Goal: Task Accomplishment & Management: Manage account settings

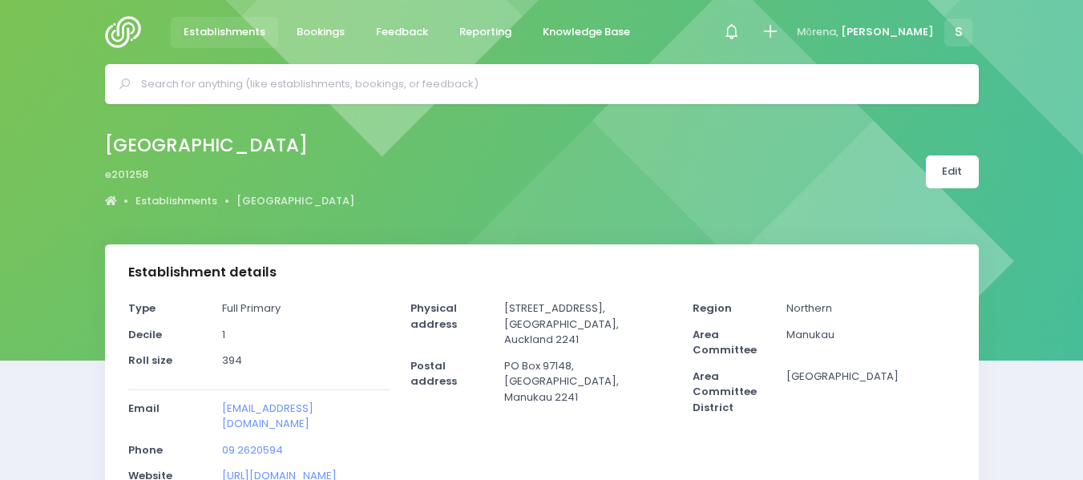
select select "5"
click at [119, 37] on img at bounding box center [128, 32] width 46 height 32
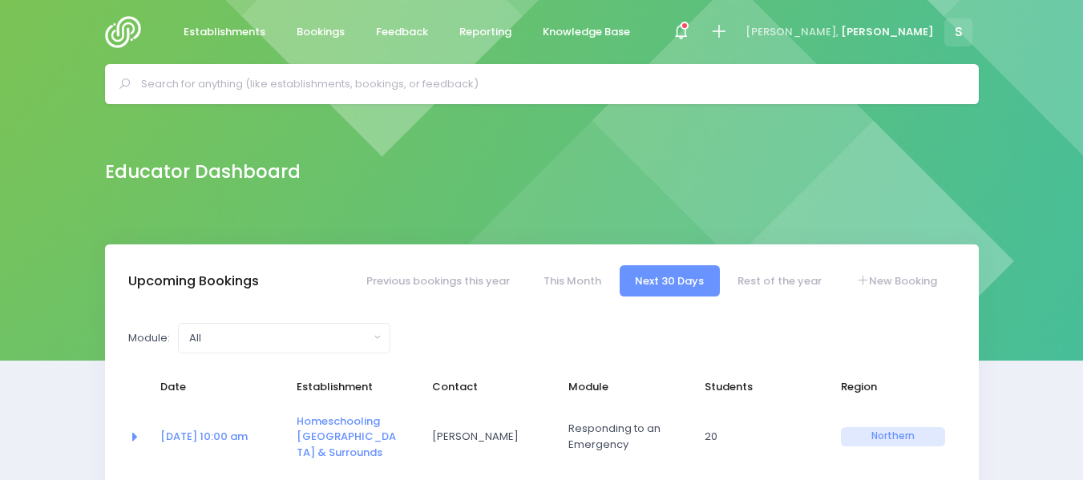
select select "5"
click at [181, 87] on input "text" at bounding box center [548, 84] width 815 height 24
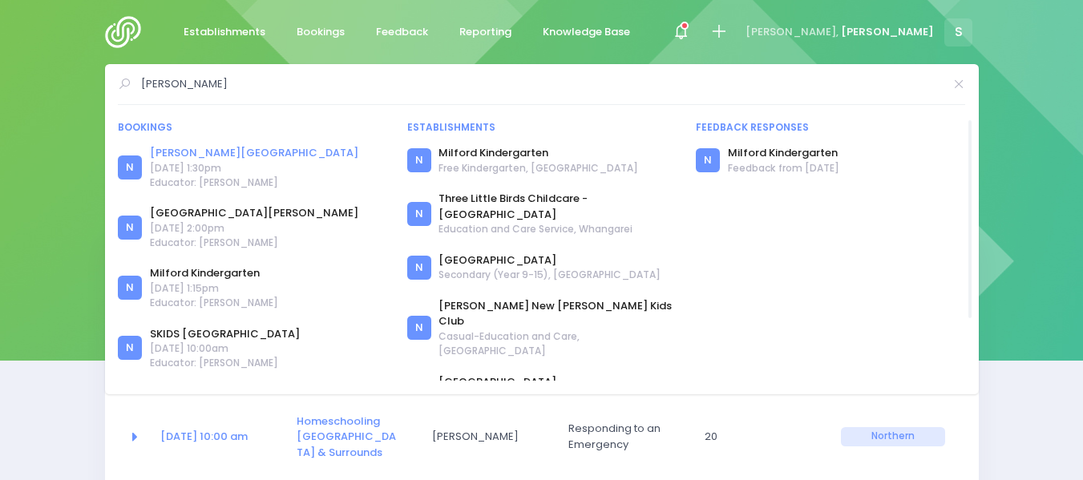
type input "miller"
click at [218, 149] on link "Miller Avenue School" at bounding box center [254, 153] width 208 height 16
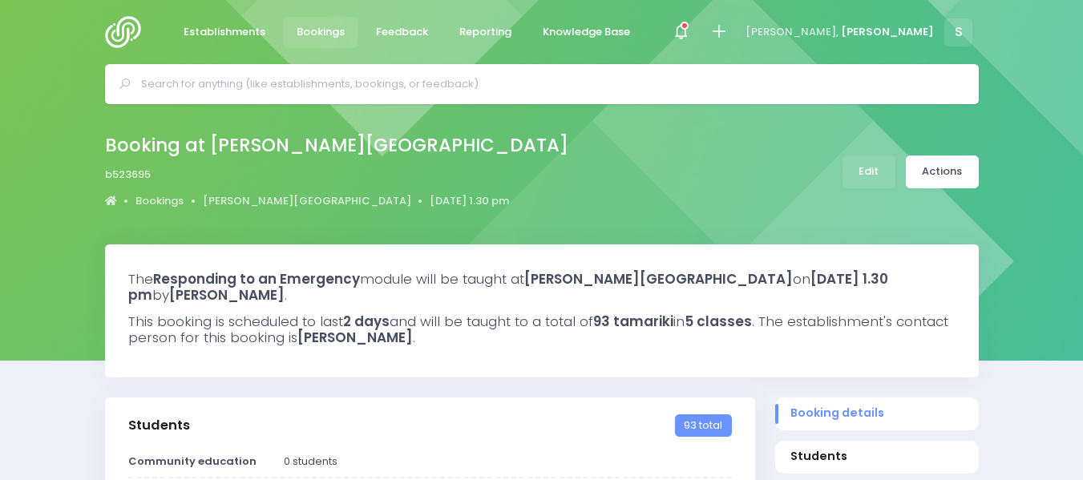
select select "5"
click at [861, 168] on link "Edit" at bounding box center [868, 172] width 53 height 33
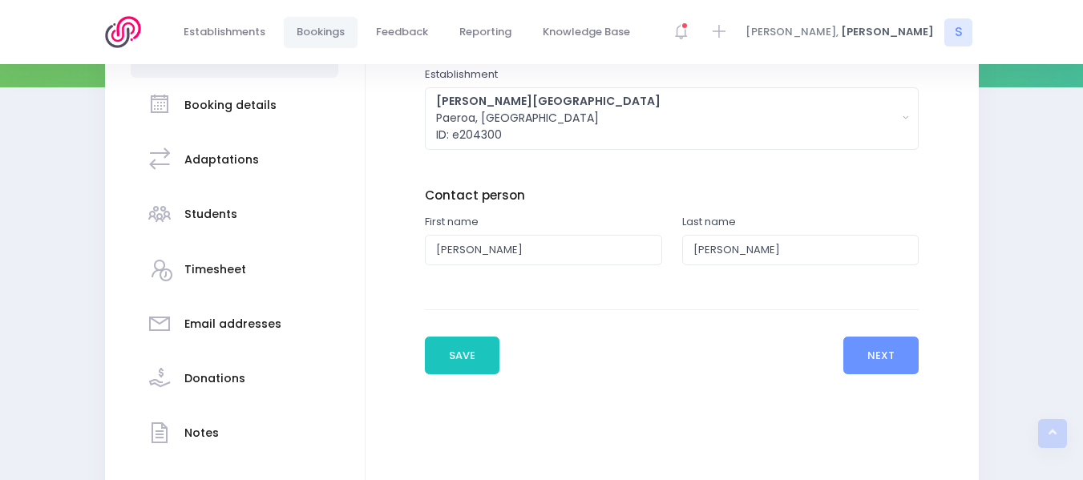
scroll to position [292, 0]
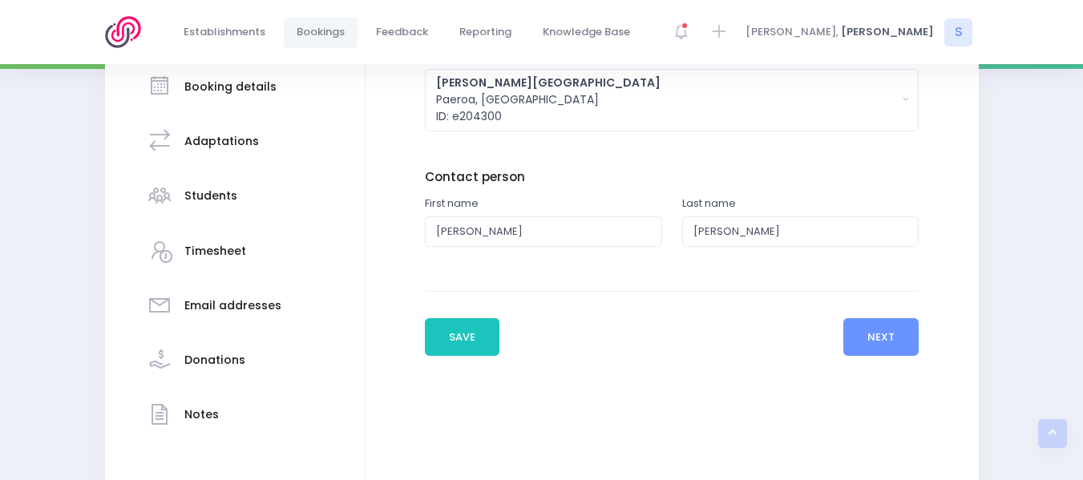
click at [201, 194] on h3 "Students" at bounding box center [210, 196] width 53 height 14
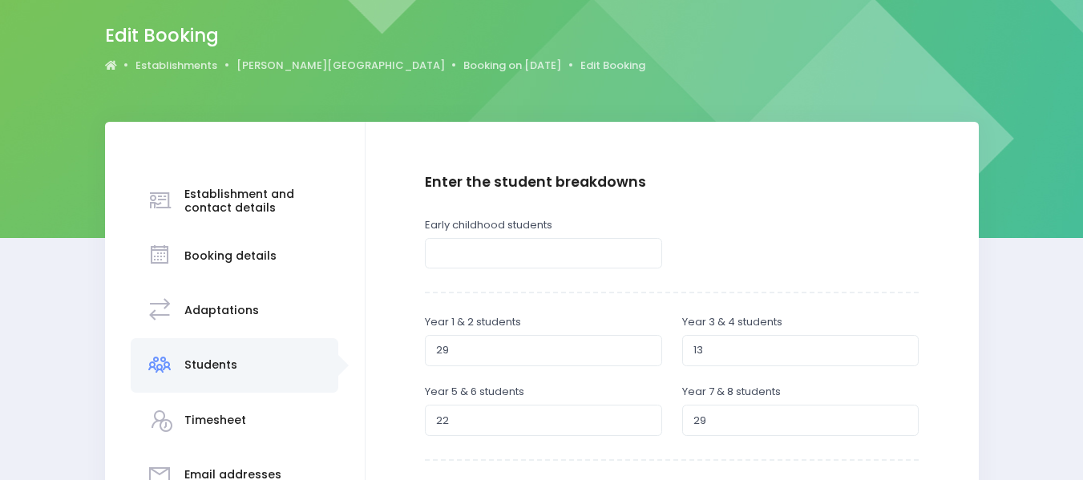
scroll to position [160, 0]
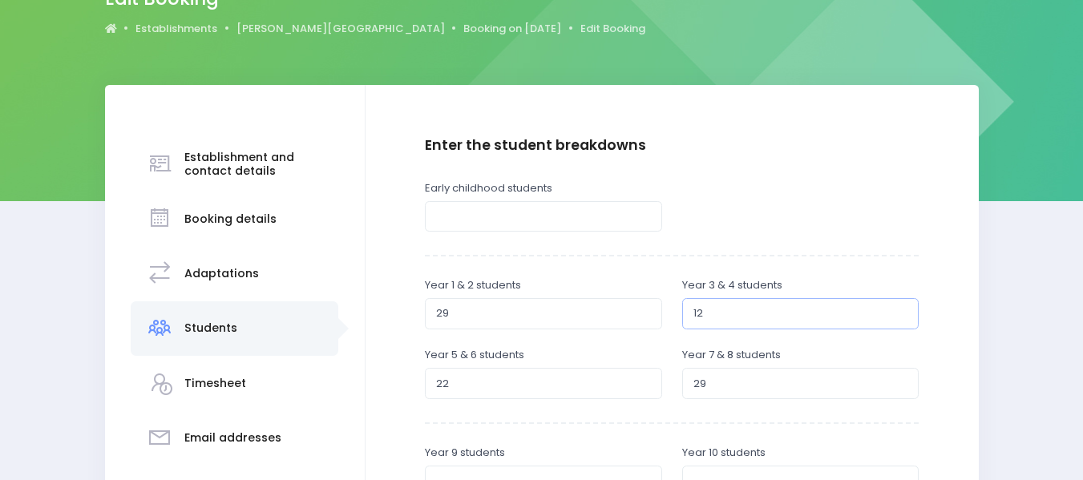
click at [901, 317] on input "12" at bounding box center [800, 313] width 237 height 30
type input "11"
click at [901, 317] on input "11" at bounding box center [800, 313] width 237 height 30
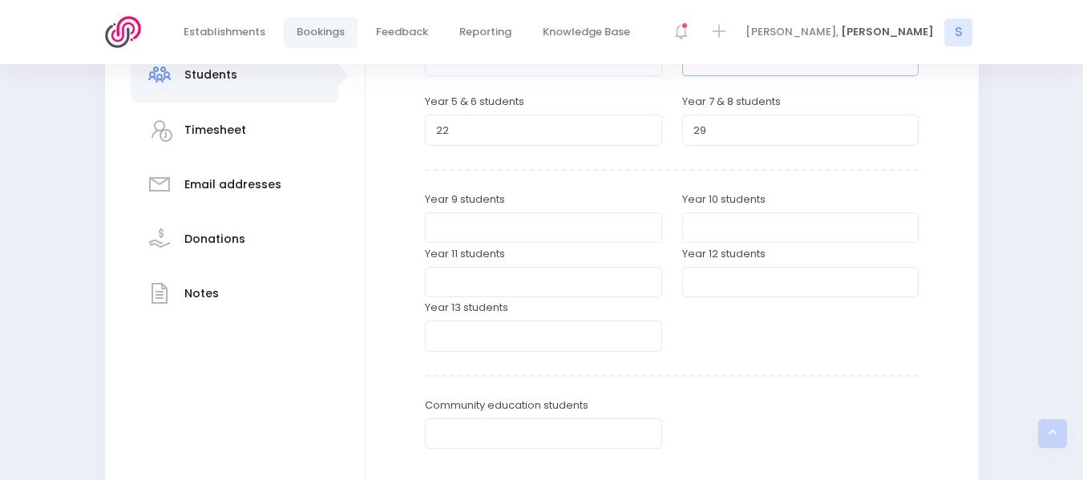
scroll to position [616, 0]
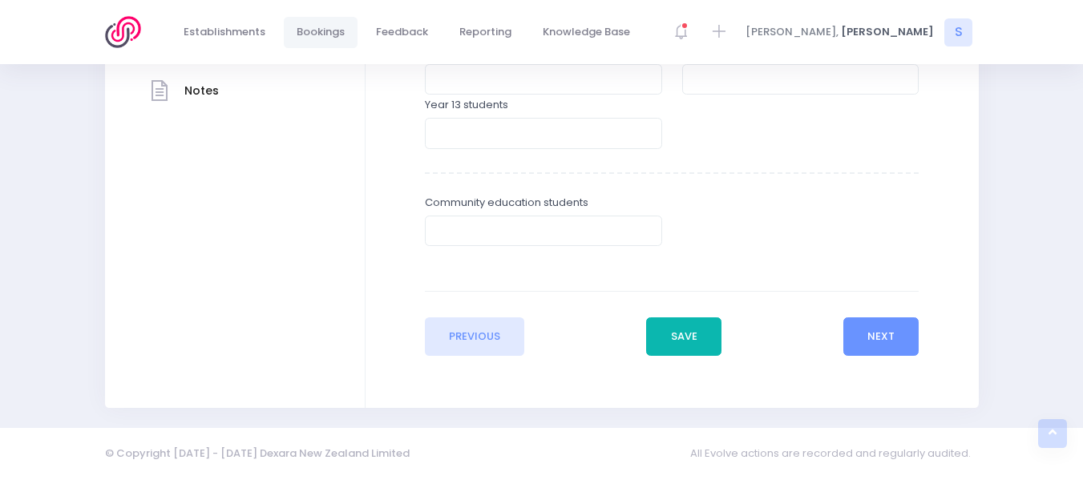
click at [674, 333] on button "Save" at bounding box center [683, 336] width 75 height 38
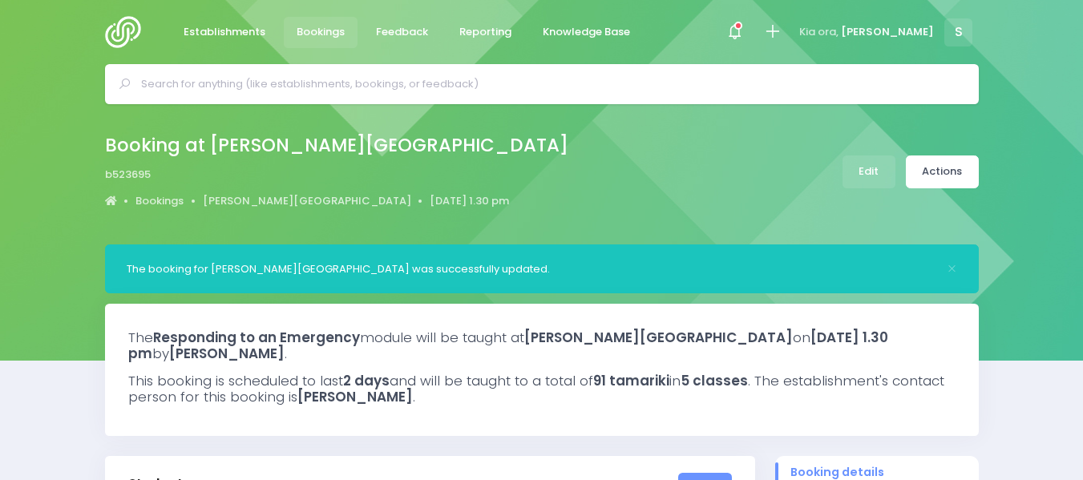
select select "5"
click at [736, 30] on span at bounding box center [734, 31] width 3 height 3
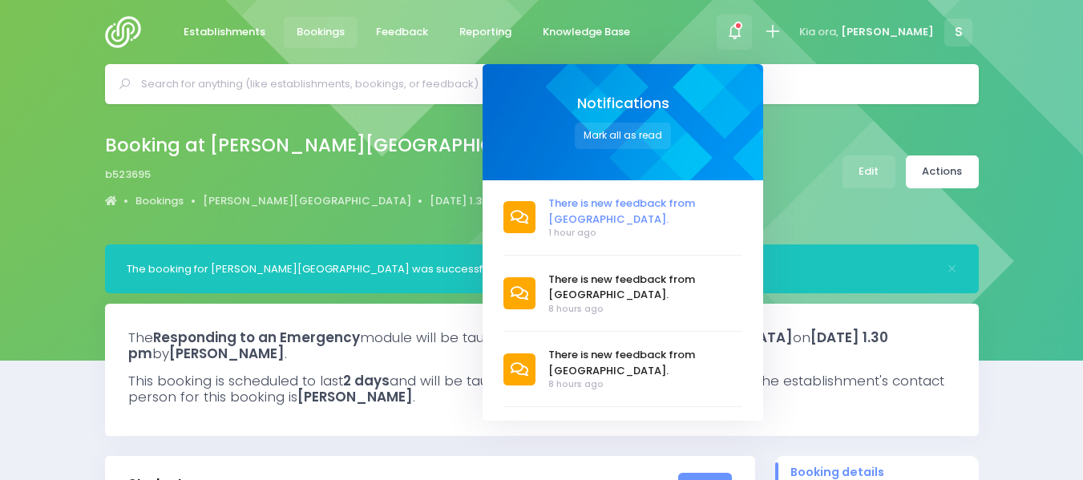
click at [667, 200] on span "There is new feedback from [GEOGRAPHIC_DATA]." at bounding box center [645, 211] width 194 height 31
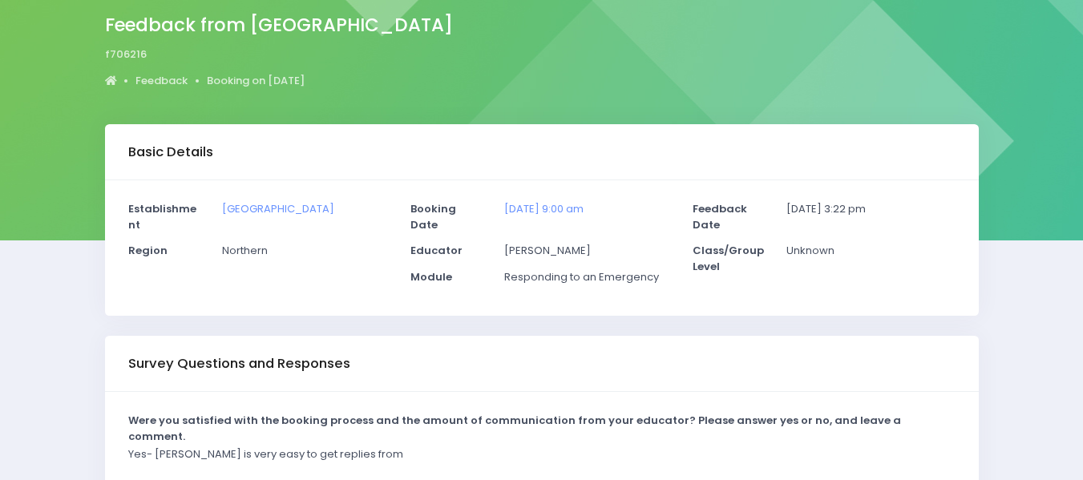
scroll to position [122, 0]
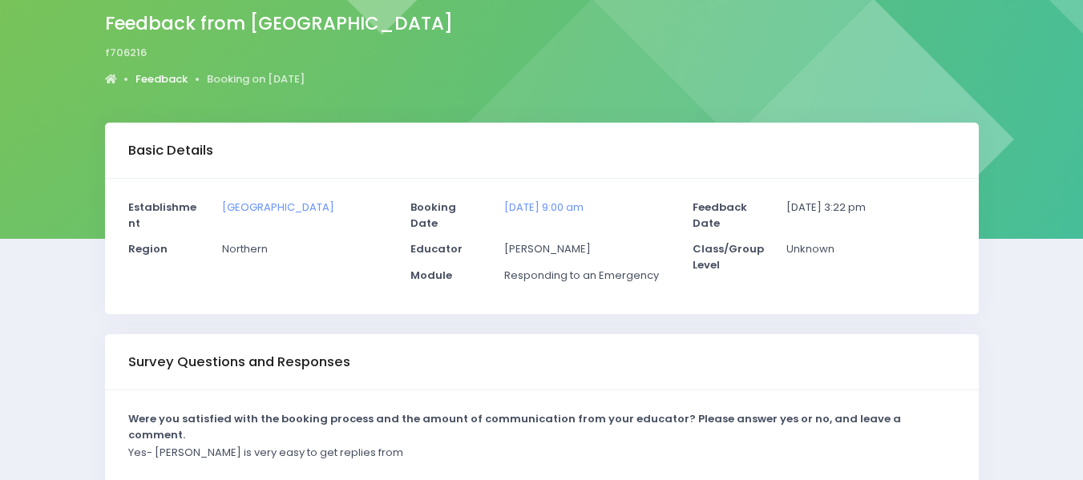
click at [165, 76] on link "Feedback" at bounding box center [161, 79] width 52 height 16
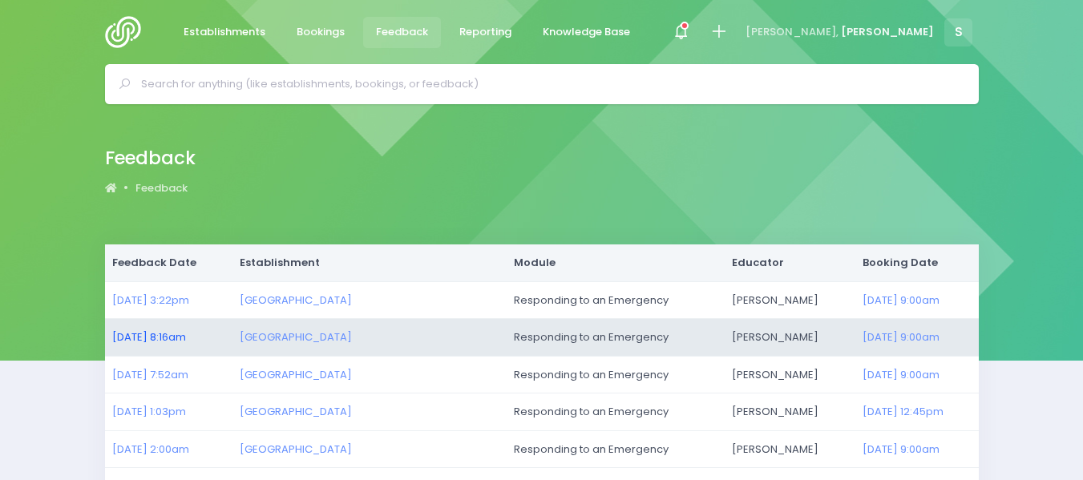
click at [164, 337] on link "[DATE] 8:16am" at bounding box center [149, 336] width 74 height 15
click at [182, 337] on link "[DATE] 8:16am" at bounding box center [149, 336] width 74 height 15
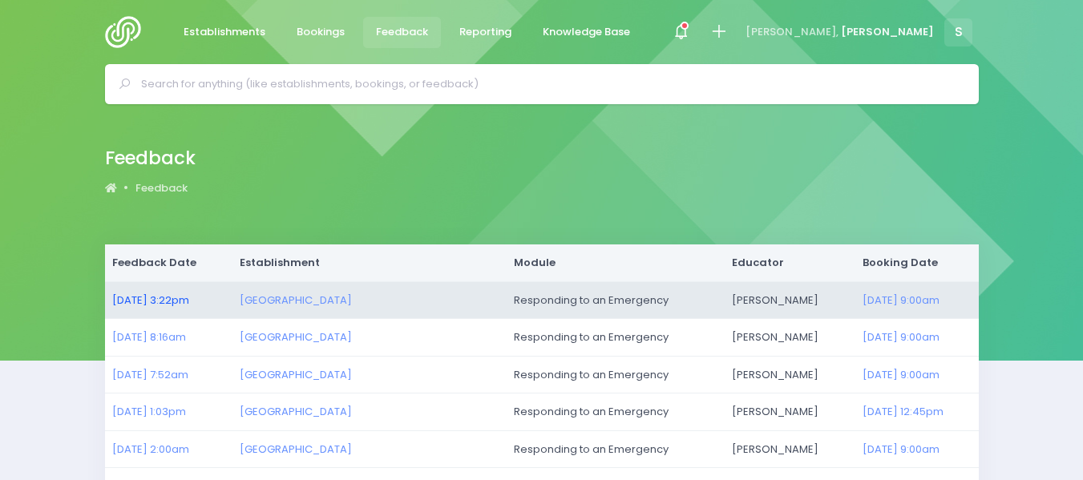
click at [184, 301] on link "[DATE] 3:22pm" at bounding box center [150, 300] width 77 height 15
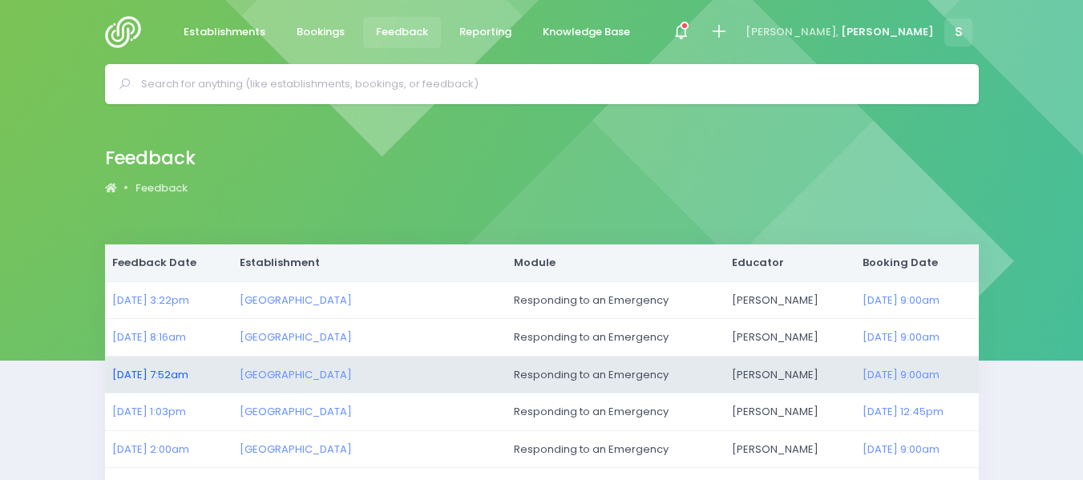
click at [188, 377] on link "[DATE] 7:52am" at bounding box center [150, 374] width 76 height 15
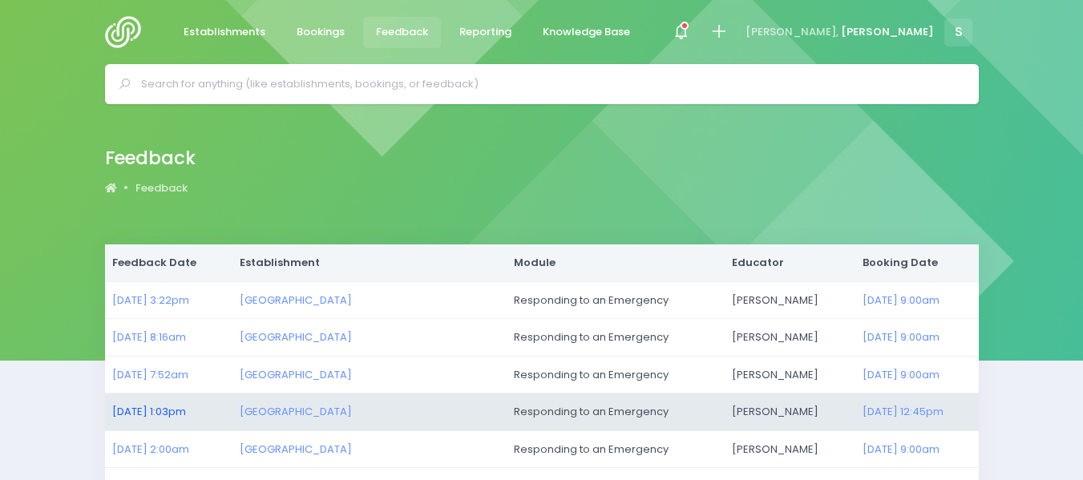
click at [180, 410] on link "[DATE] 1:03pm" at bounding box center [149, 411] width 74 height 15
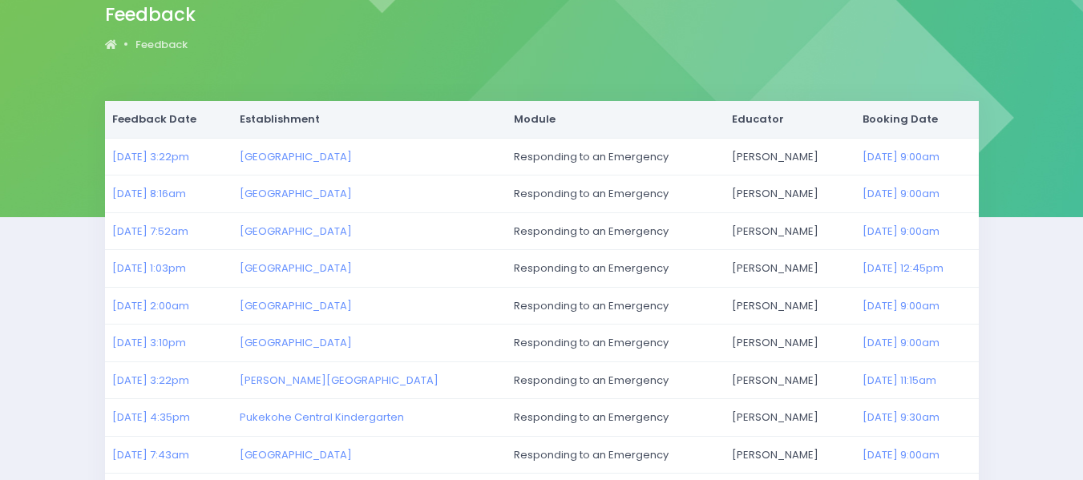
scroll to position [145, 0]
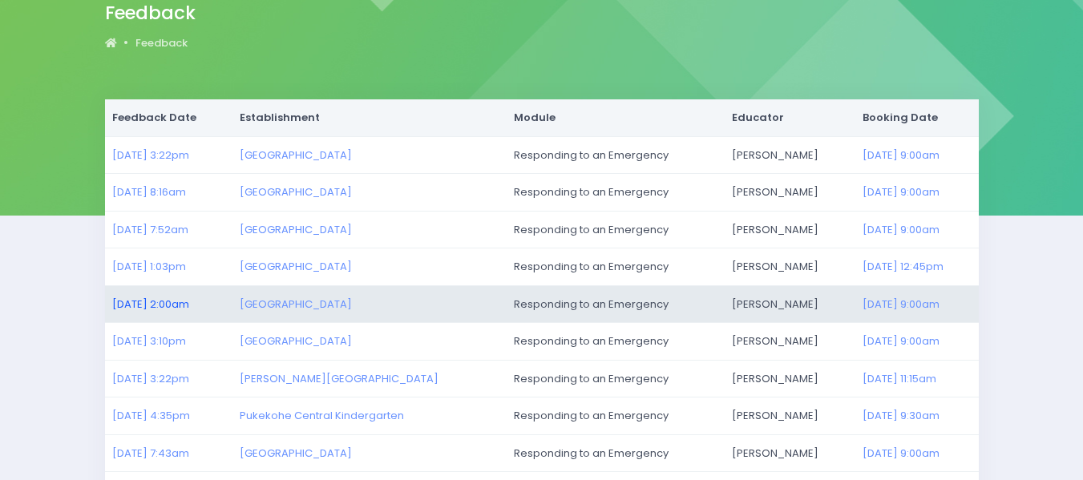
click at [184, 305] on link "28/08/2025 2:00am" at bounding box center [150, 304] width 77 height 15
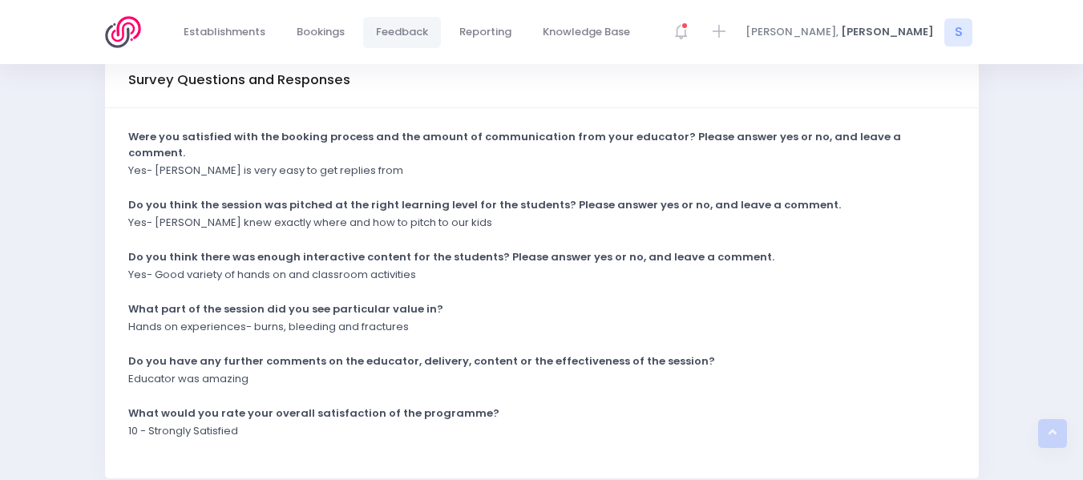
scroll to position [443, 0]
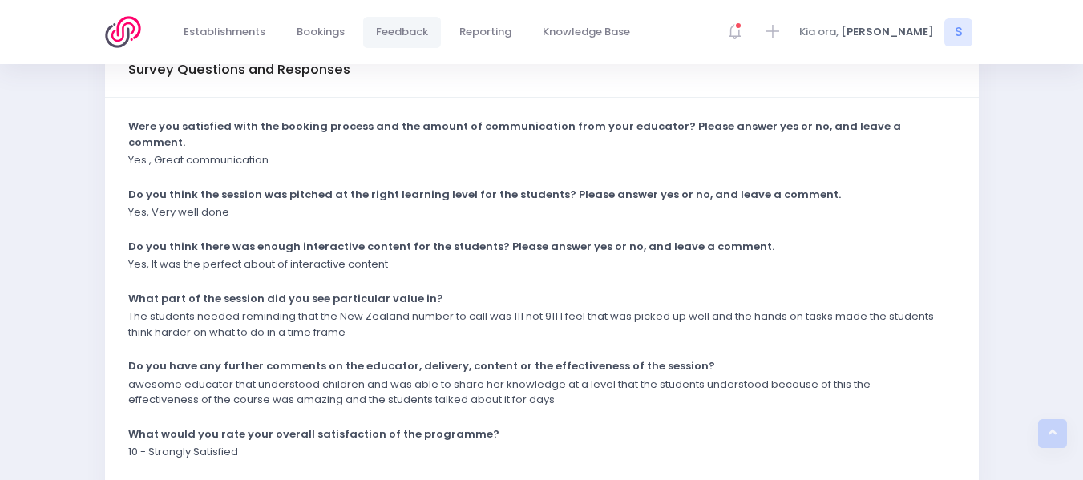
scroll to position [416, 0]
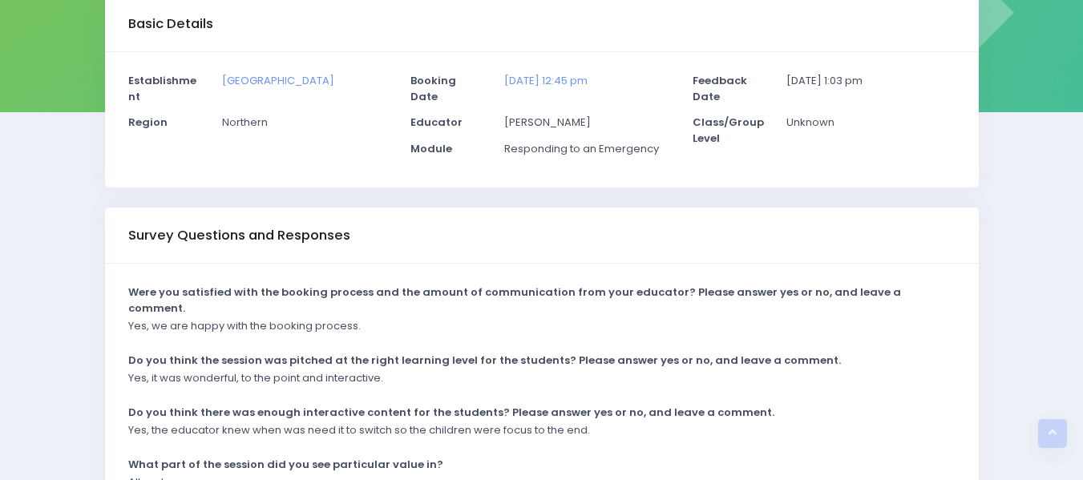
scroll to position [120, 0]
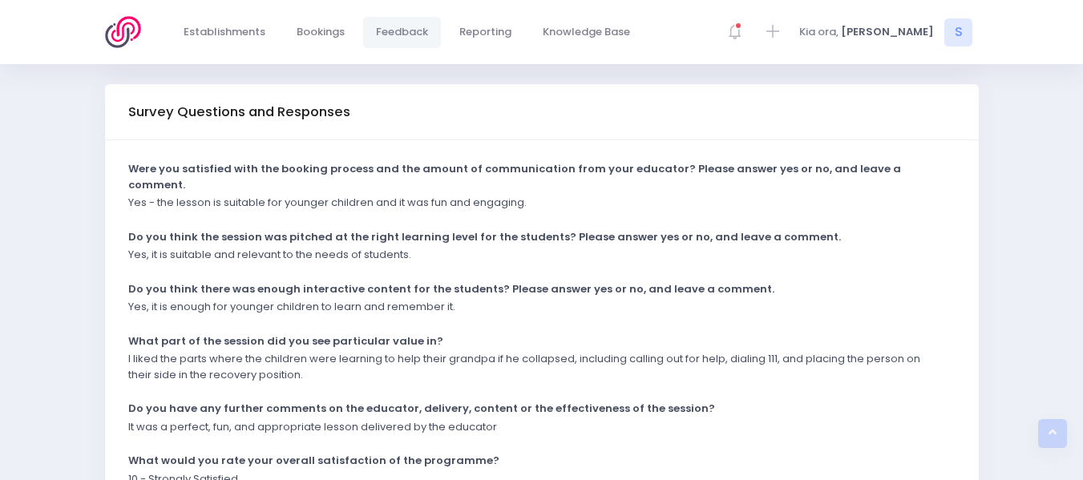
scroll to position [378, 0]
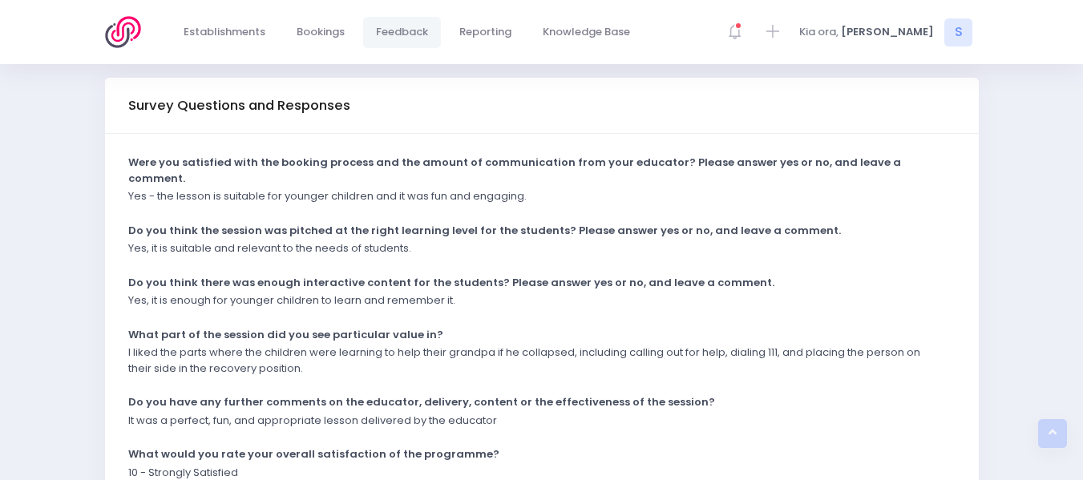
click at [123, 30] on img at bounding box center [128, 32] width 46 height 32
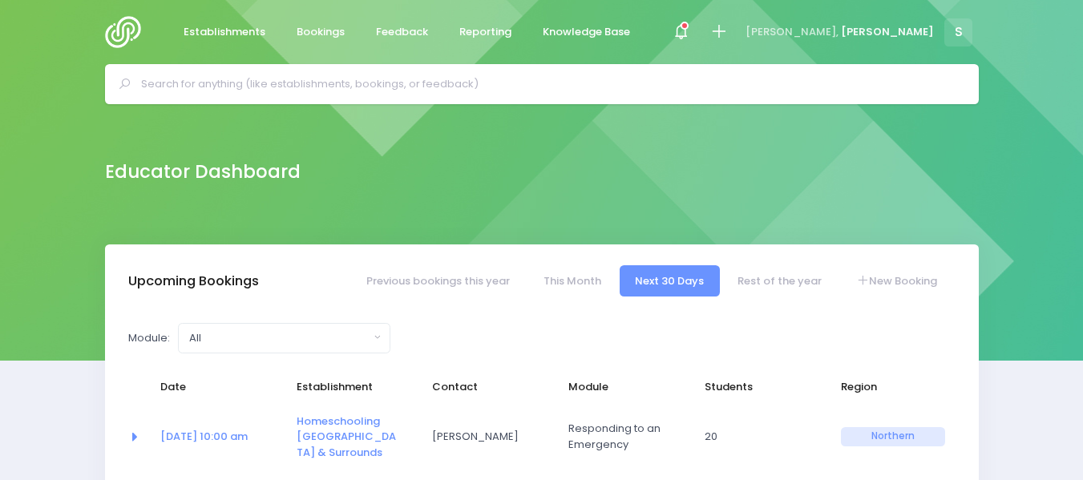
select select "5"
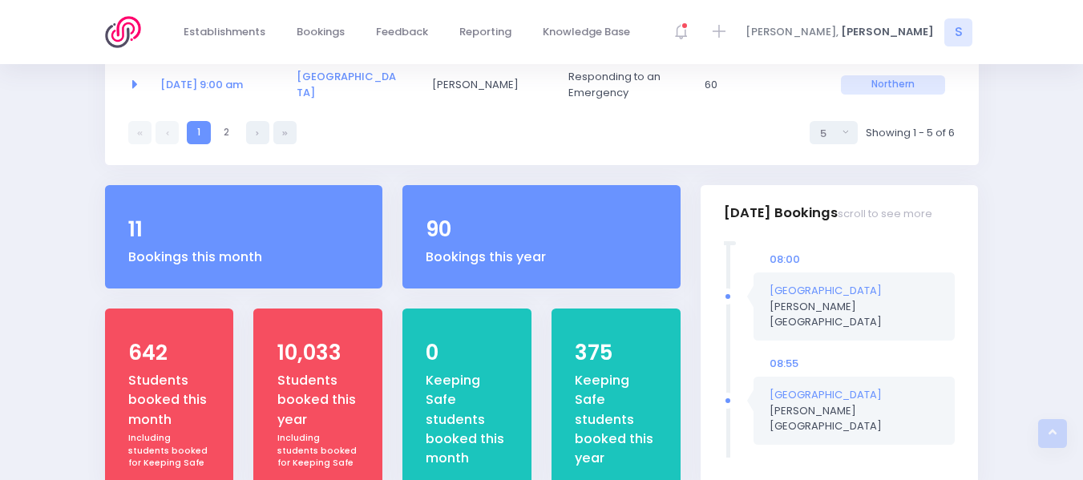
scroll to position [573, 0]
